Goal: Navigation & Orientation: Find specific page/section

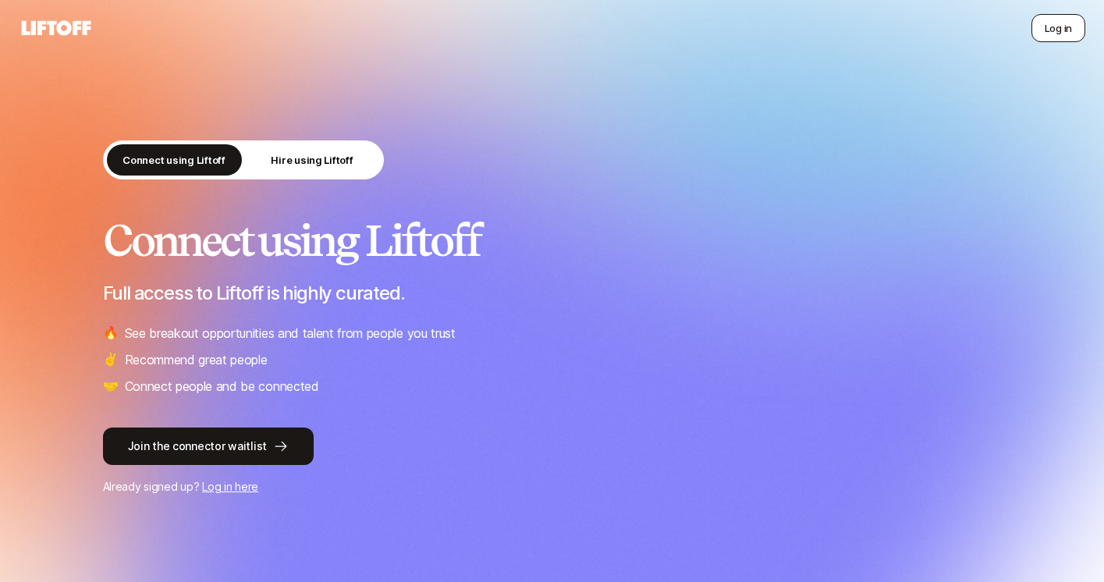
click at [1060, 17] on button "Log in" at bounding box center [1058, 28] width 54 height 28
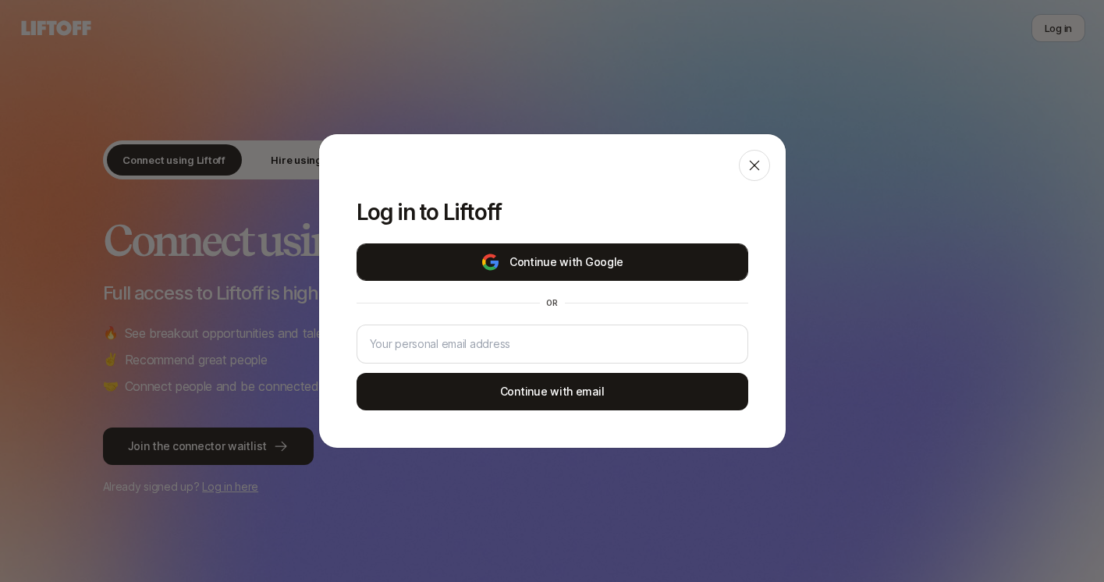
click at [562, 270] on button "Continue with Google" at bounding box center [552, 261] width 392 height 37
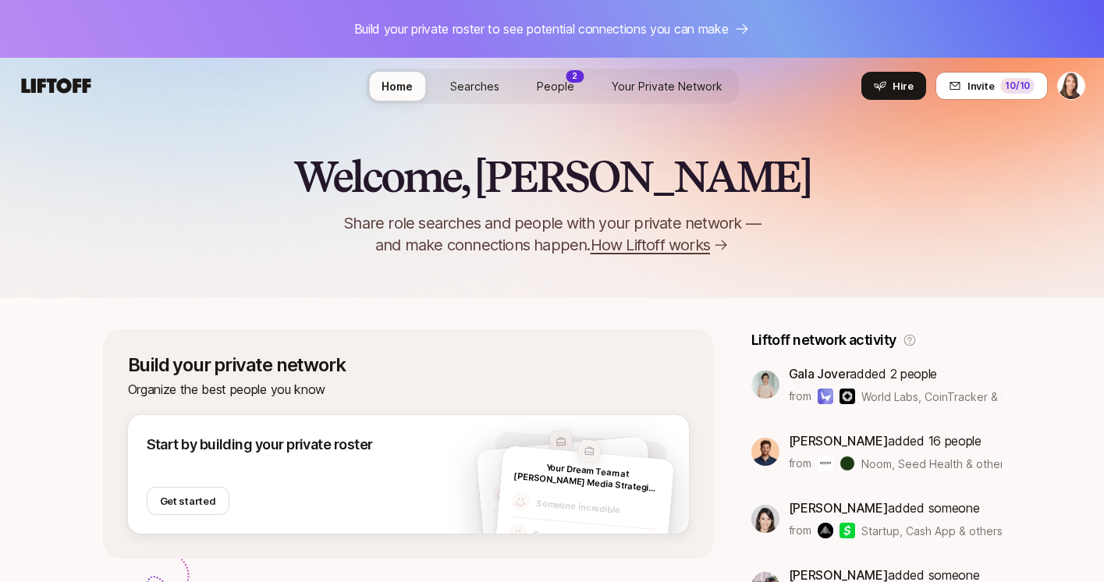
click at [637, 83] on span "Your Private Network" at bounding box center [667, 86] width 111 height 16
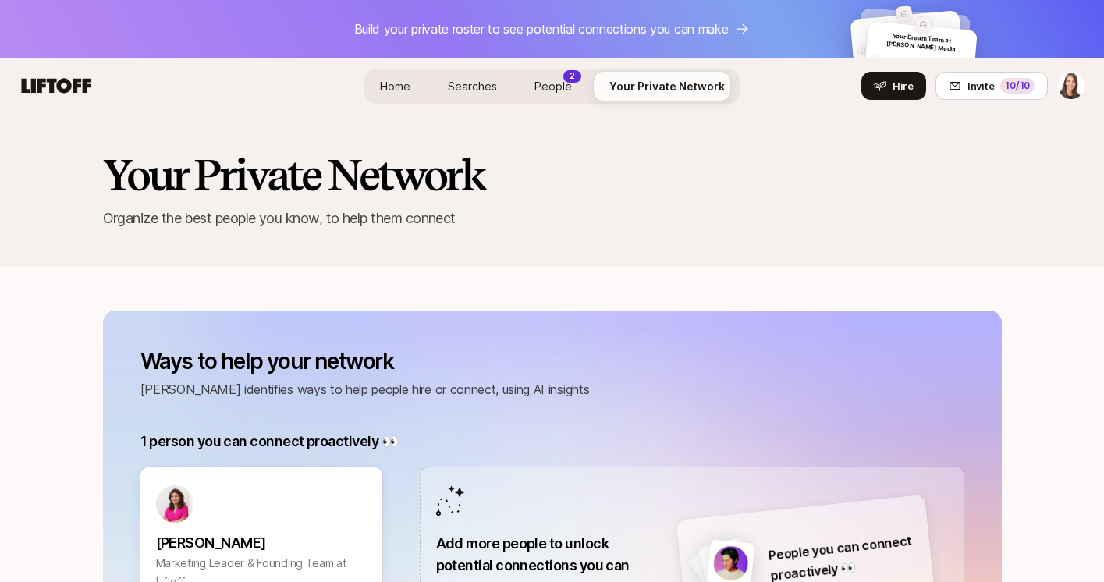
click at [539, 85] on span "People" at bounding box center [552, 86] width 37 height 16
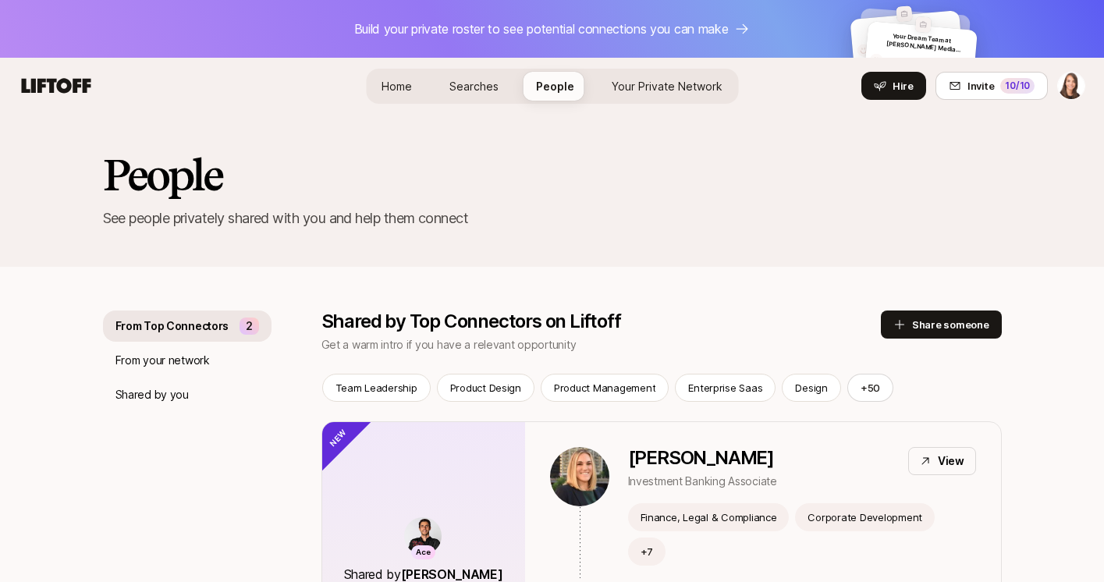
click at [389, 94] on link "Home" at bounding box center [396, 86] width 55 height 29
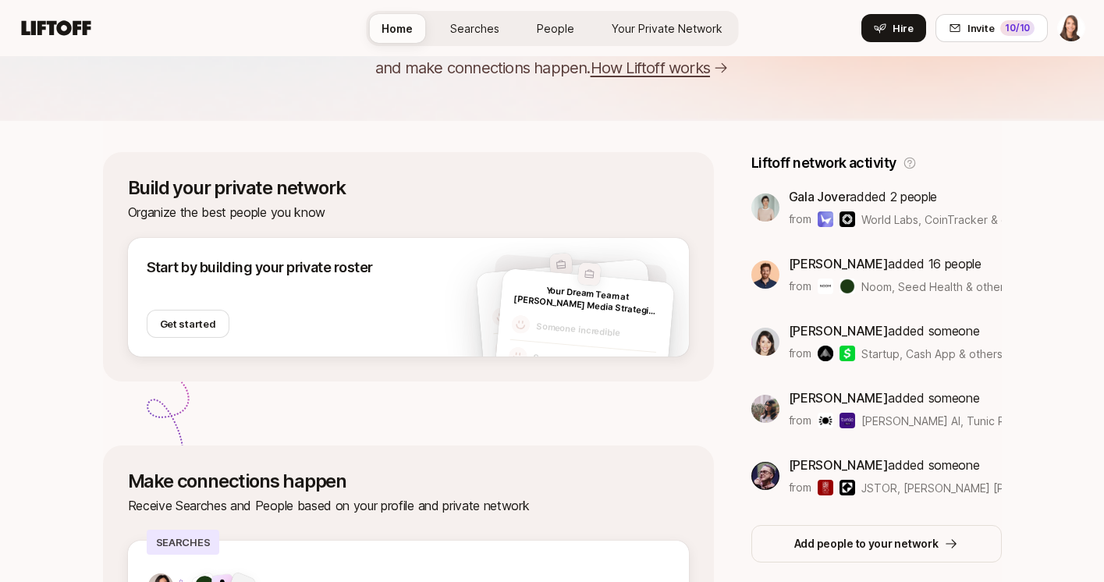
scroll to position [188, 0]
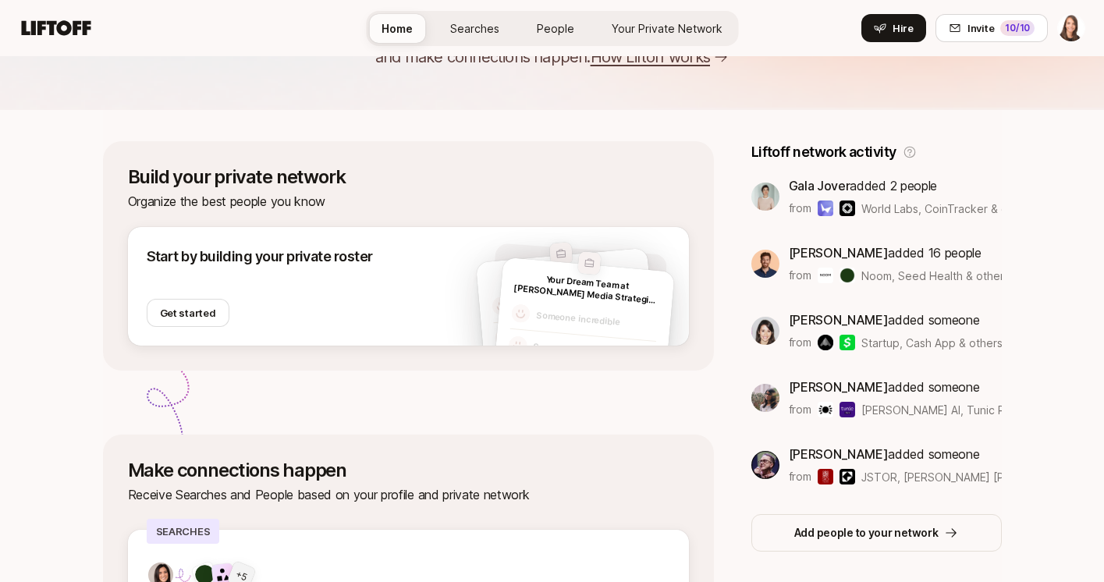
click at [882, 252] on p "[PERSON_NAME] added 16 people" at bounding box center [895, 253] width 213 height 20
click at [811, 252] on span "[PERSON_NAME]" at bounding box center [839, 253] width 100 height 16
click at [789, 252] on span "[PERSON_NAME]" at bounding box center [839, 253] width 100 height 16
click at [751, 262] on div "[PERSON_NAME] added 16 people from [GEOGRAPHIC_DATA], Seed Health & others" at bounding box center [876, 264] width 250 height 42
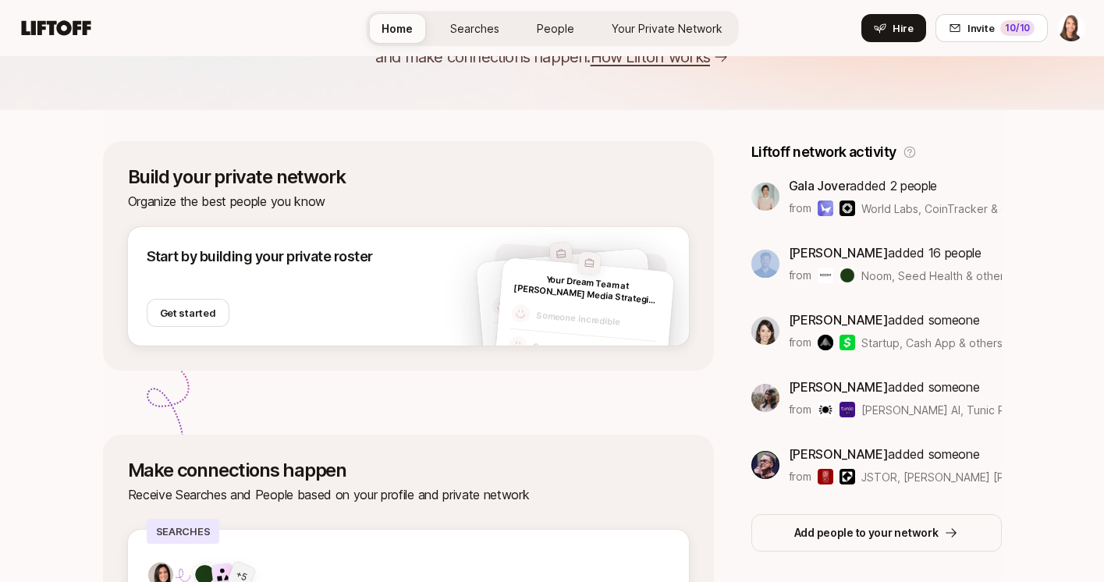
click at [751, 262] on img at bounding box center [765, 264] width 28 height 28
click at [789, 262] on p "[PERSON_NAME] added 16 people" at bounding box center [895, 253] width 213 height 20
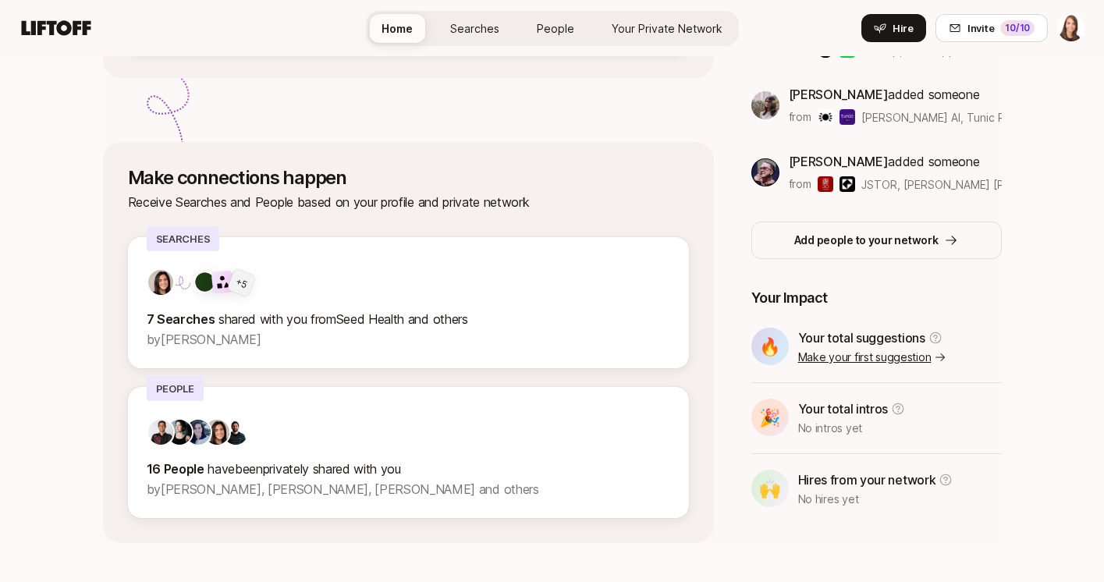
scroll to position [504, 0]
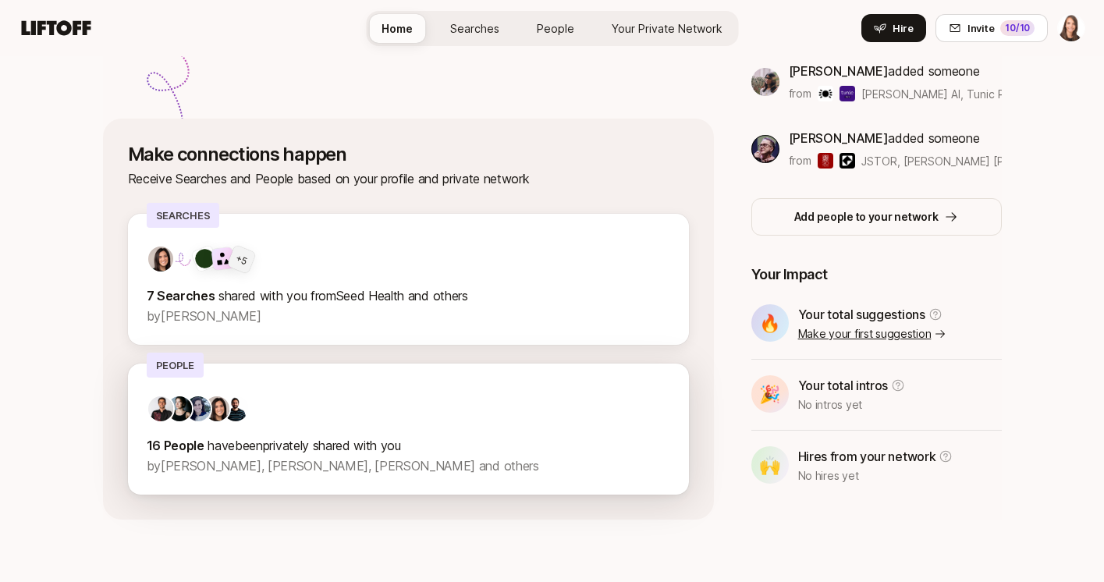
click at [499, 395] on div at bounding box center [408, 409] width 523 height 28
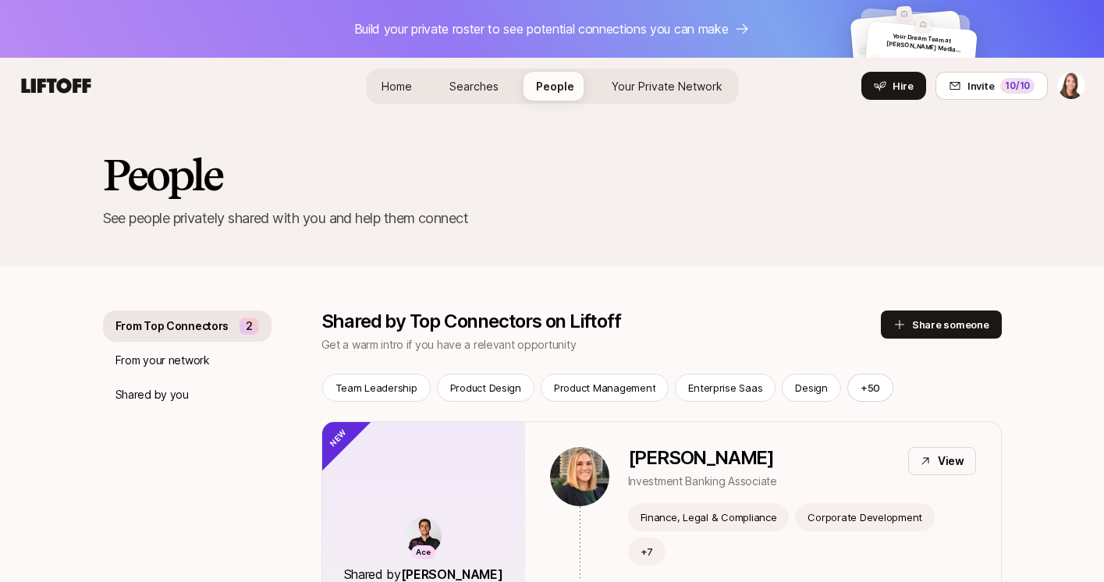
click at [410, 66] on div "Home Searches People Your Private Network Hire" at bounding box center [552, 86] width 372 height 56
click at [409, 86] on span "Home" at bounding box center [396, 86] width 30 height 16
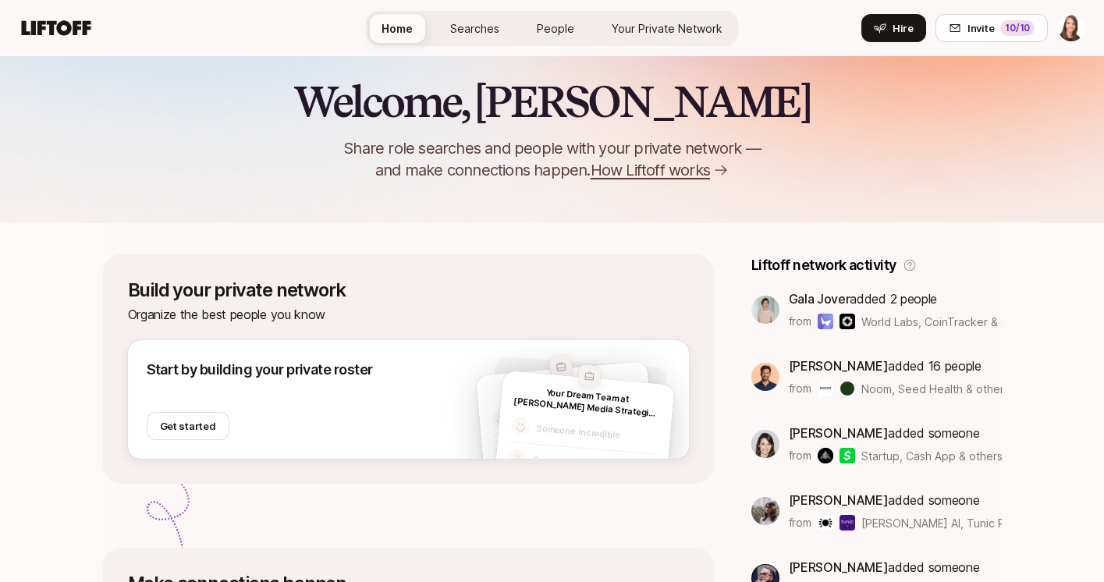
scroll to position [65, 0]
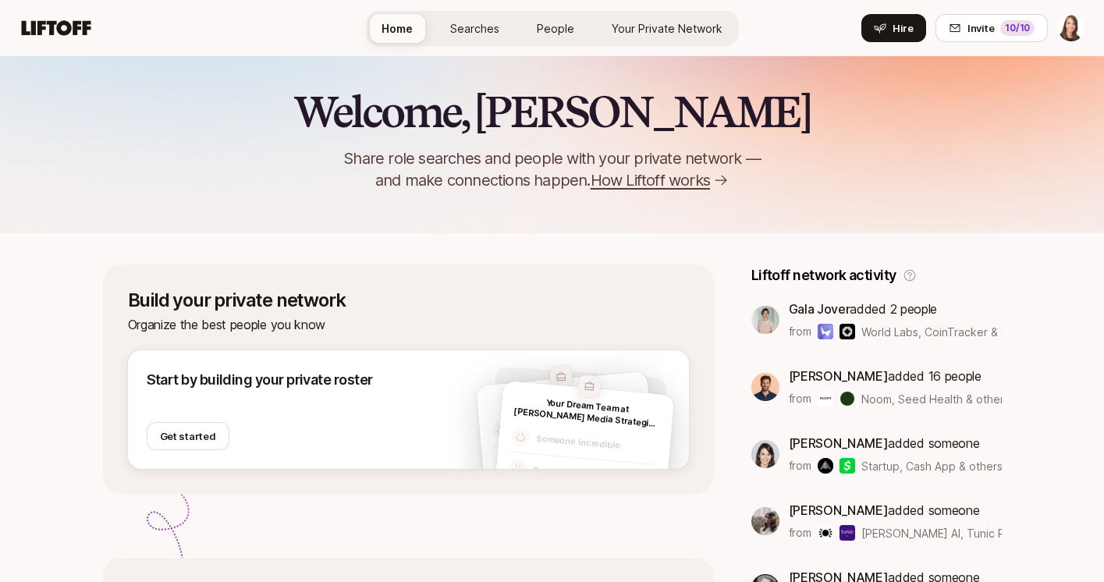
click at [622, 183] on span "How Liftoff works" at bounding box center [650, 180] width 119 height 22
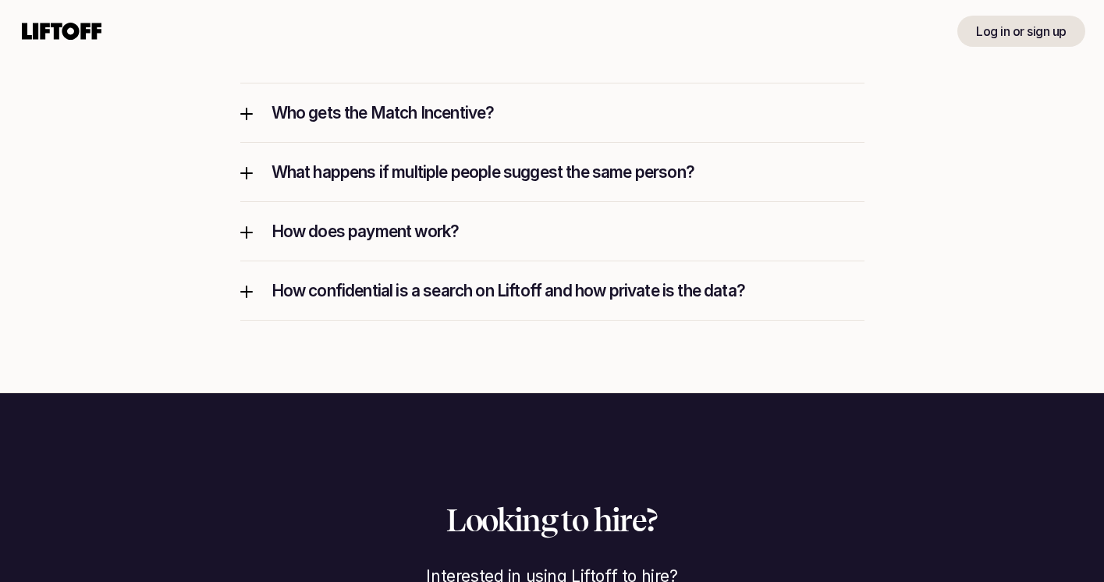
scroll to position [2289, 0]
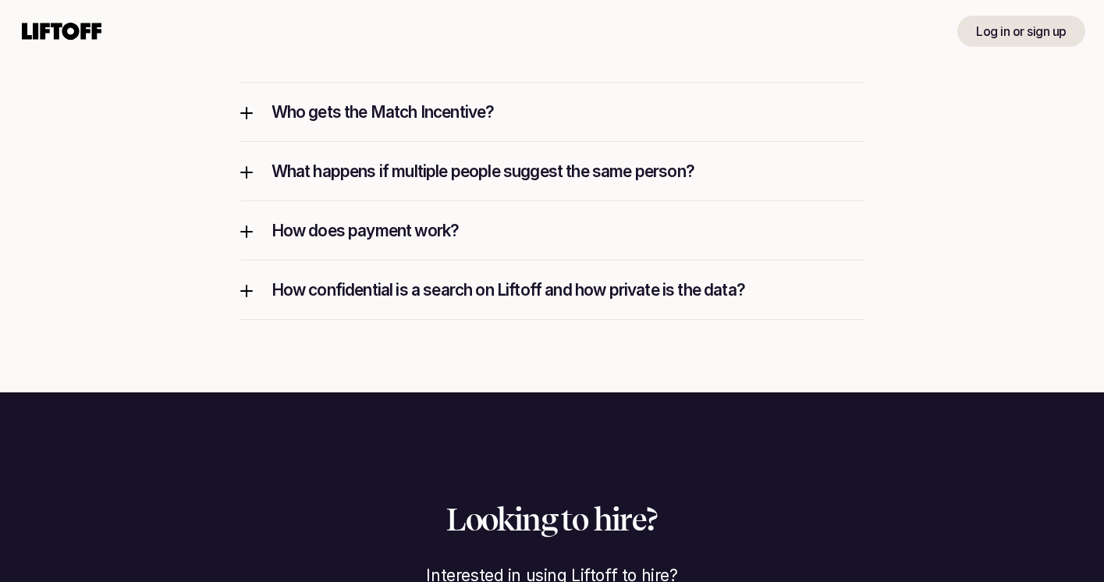
click at [480, 222] on p "How does payment work?" at bounding box center [567, 230] width 593 height 21
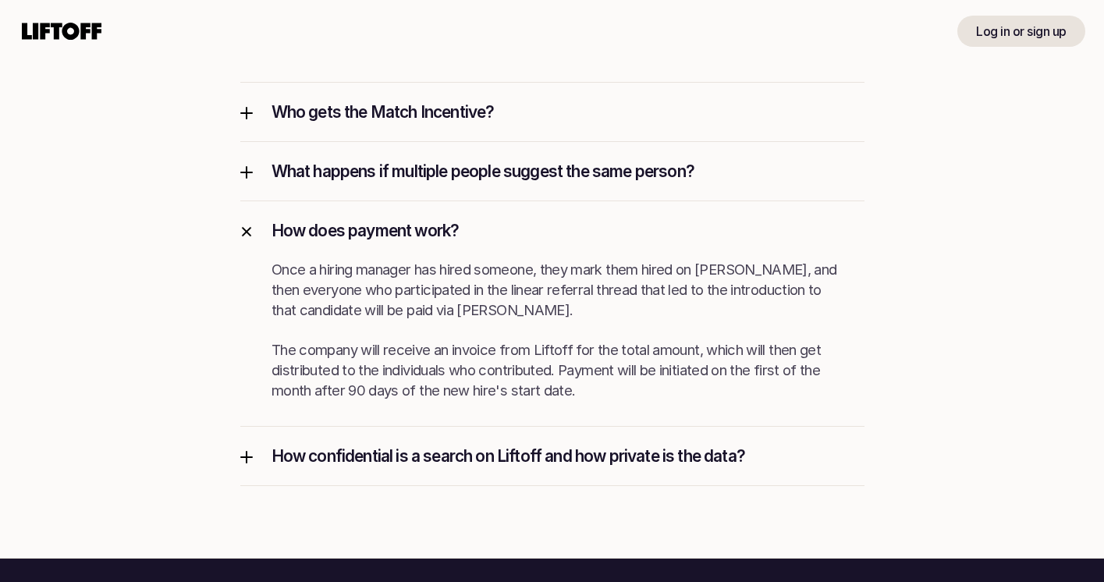
click at [48, 28] on icon at bounding box center [62, 31] width 86 height 25
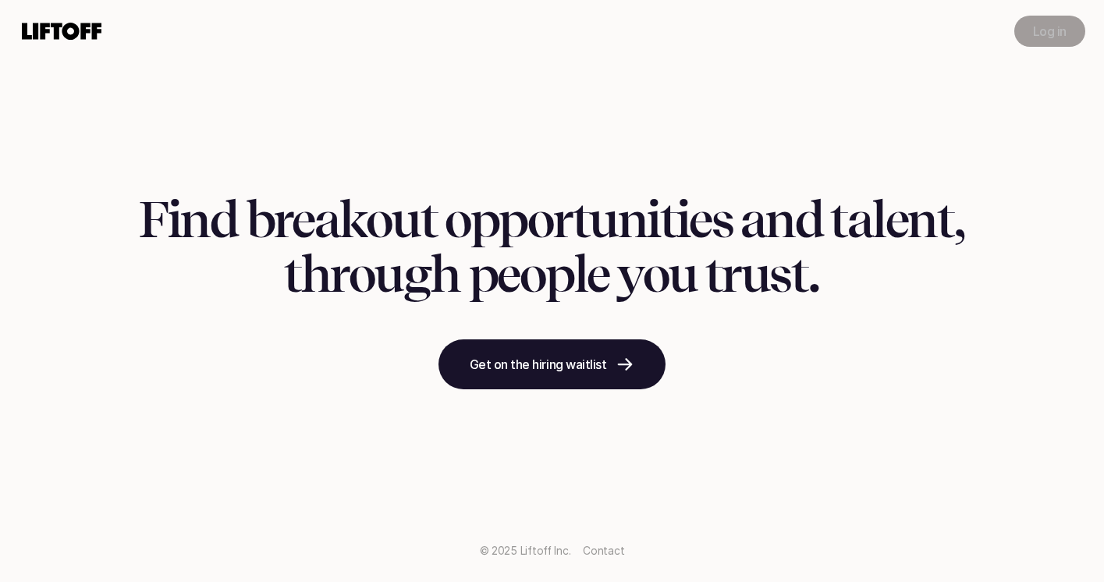
click at [1052, 28] on p "Log in" at bounding box center [1050, 31] width 34 height 19
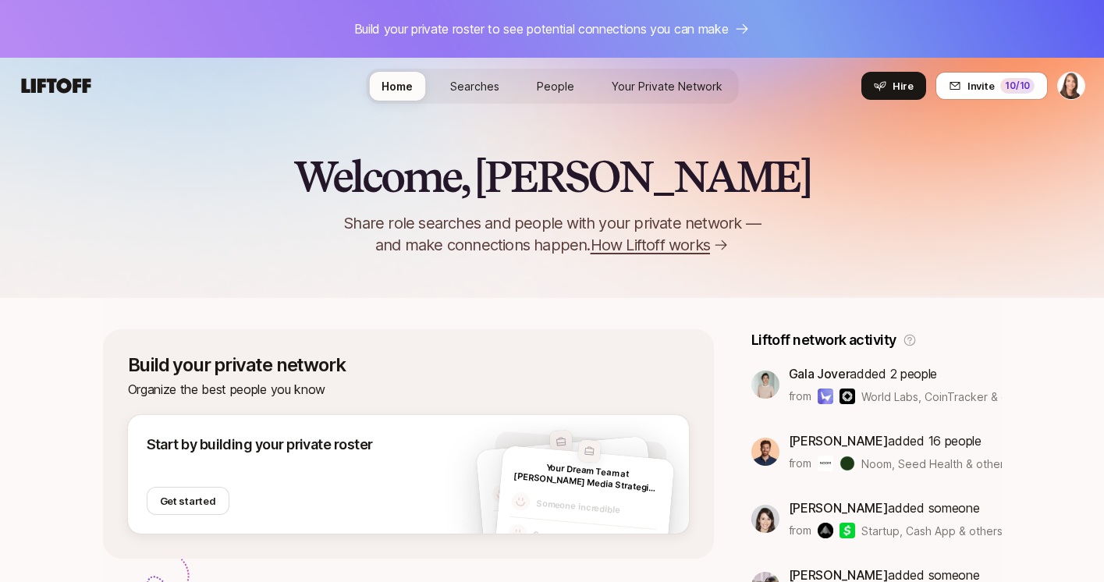
click at [461, 72] on link "Searches" at bounding box center [475, 86] width 74 height 29
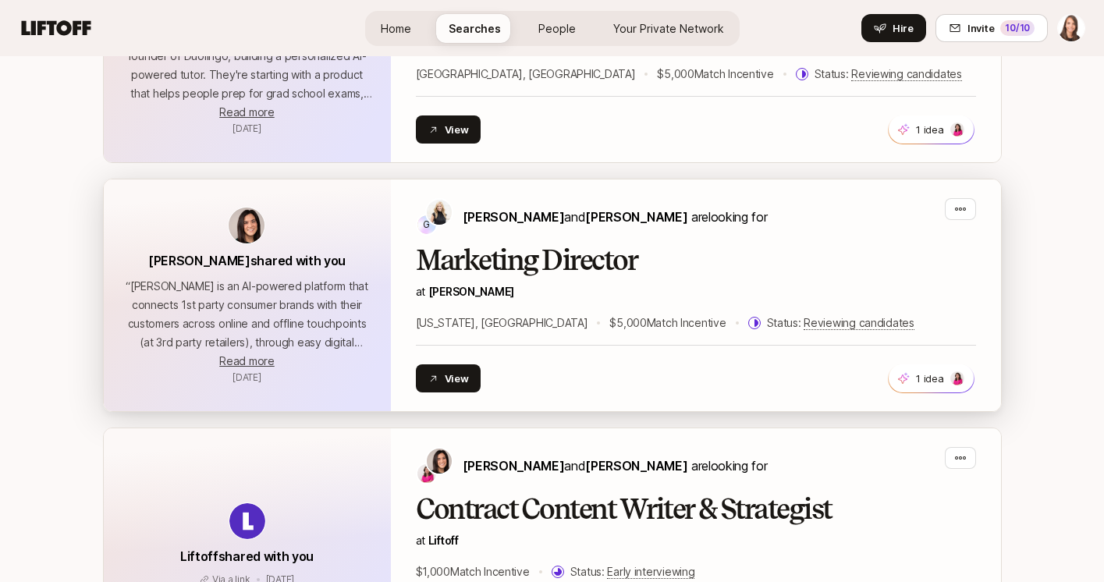
scroll to position [2020, 0]
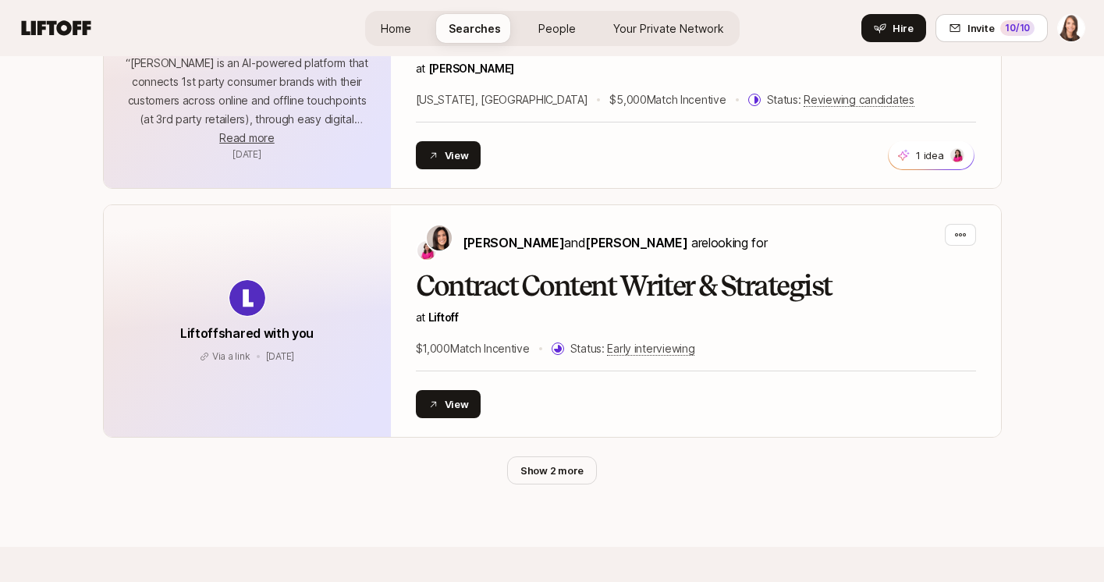
click at [564, 28] on span "People" at bounding box center [556, 28] width 37 height 16
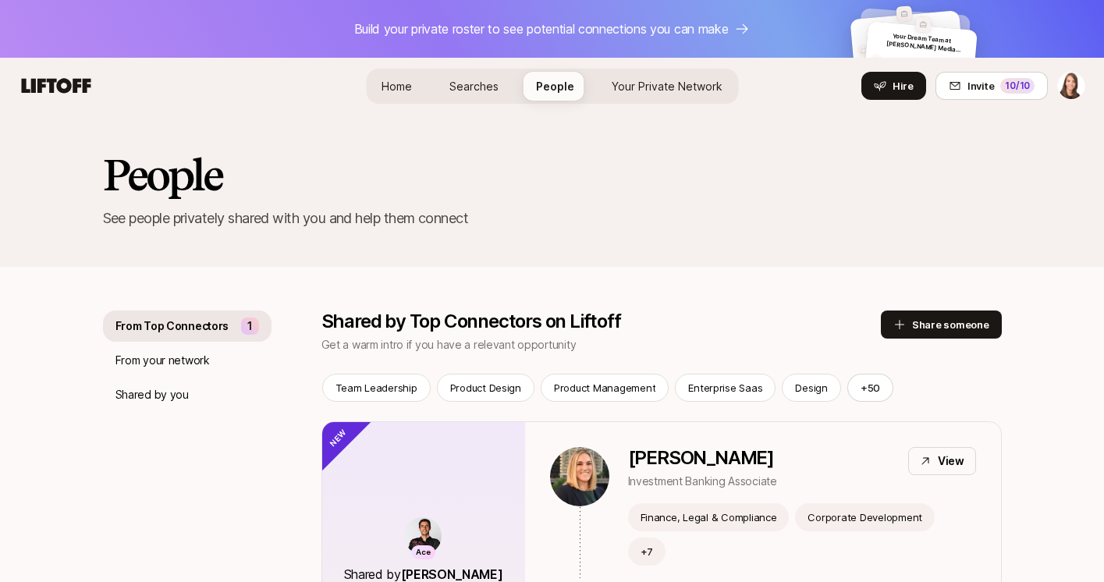
click at [623, 80] on span "Your Private Network" at bounding box center [667, 86] width 111 height 16
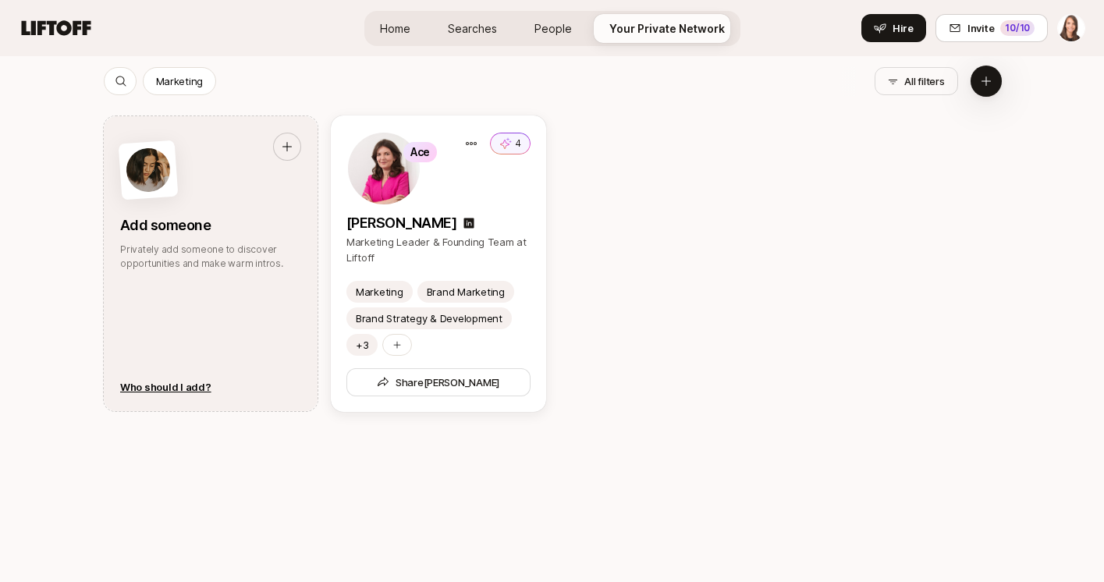
scroll to position [1702, 0]
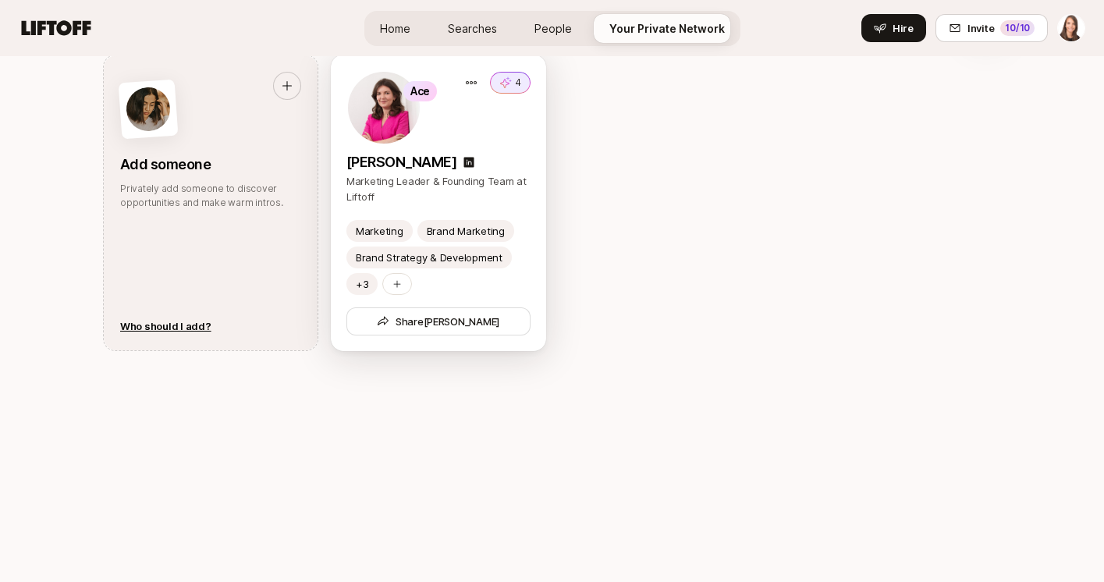
click at [512, 81] on button "4" at bounding box center [510, 83] width 41 height 22
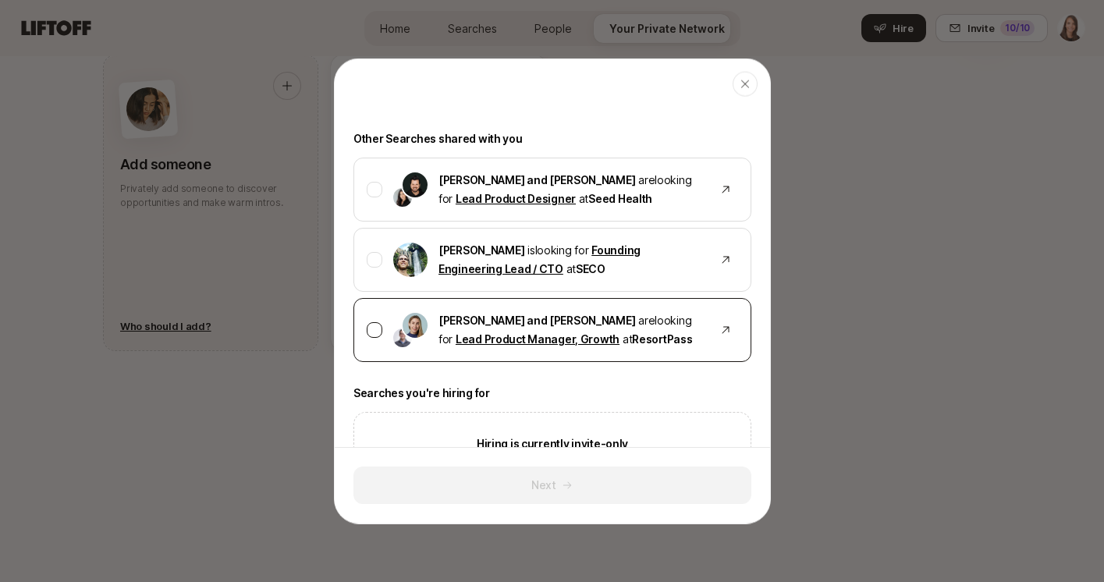
scroll to position [589, 0]
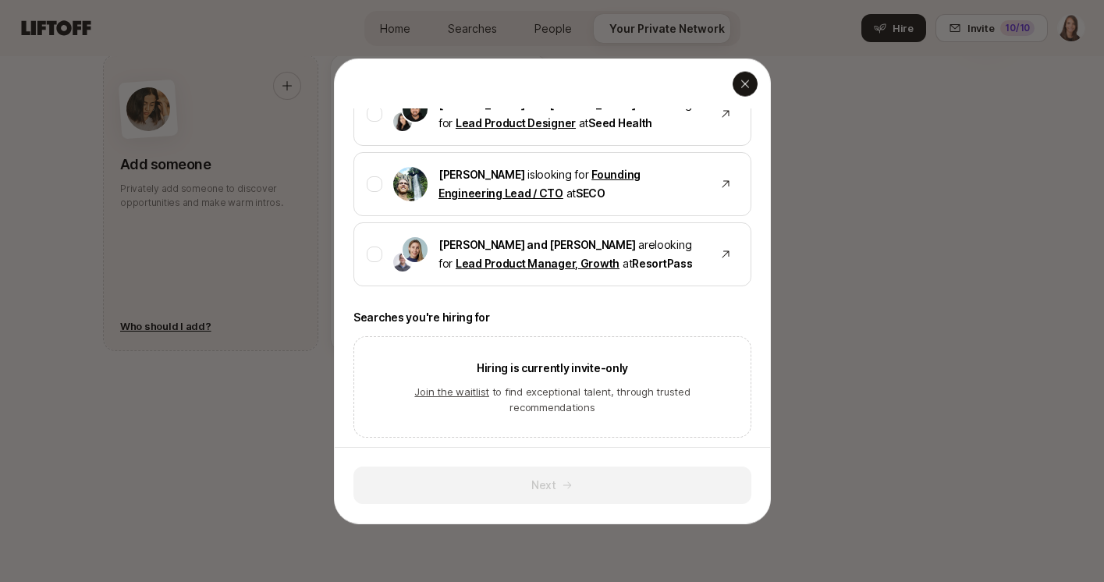
click at [752, 88] on div "button" at bounding box center [744, 84] width 25 height 25
